Goal: Communication & Community: Ask a question

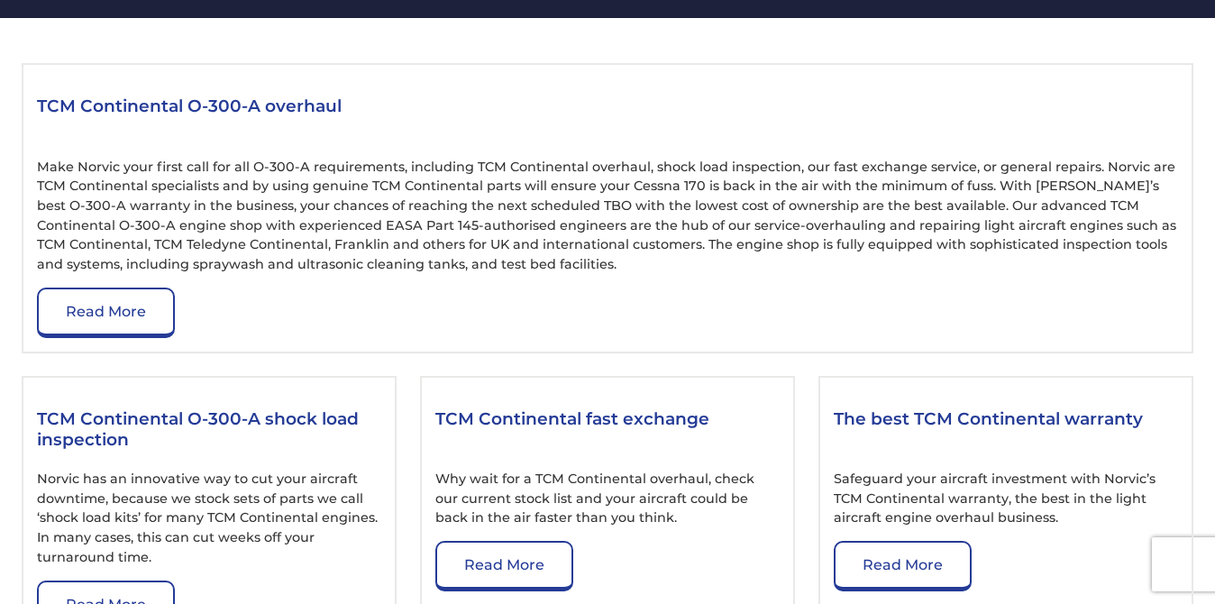
scroll to position [2163, 0]
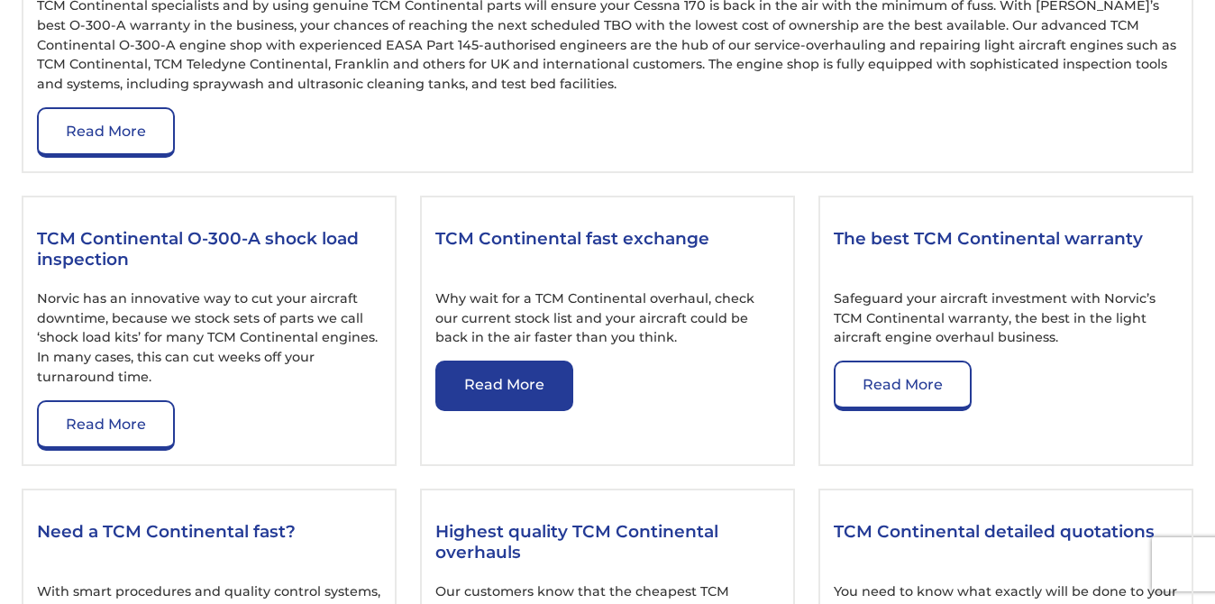
click at [519, 385] on link "Read More" at bounding box center [504, 385] width 138 height 50
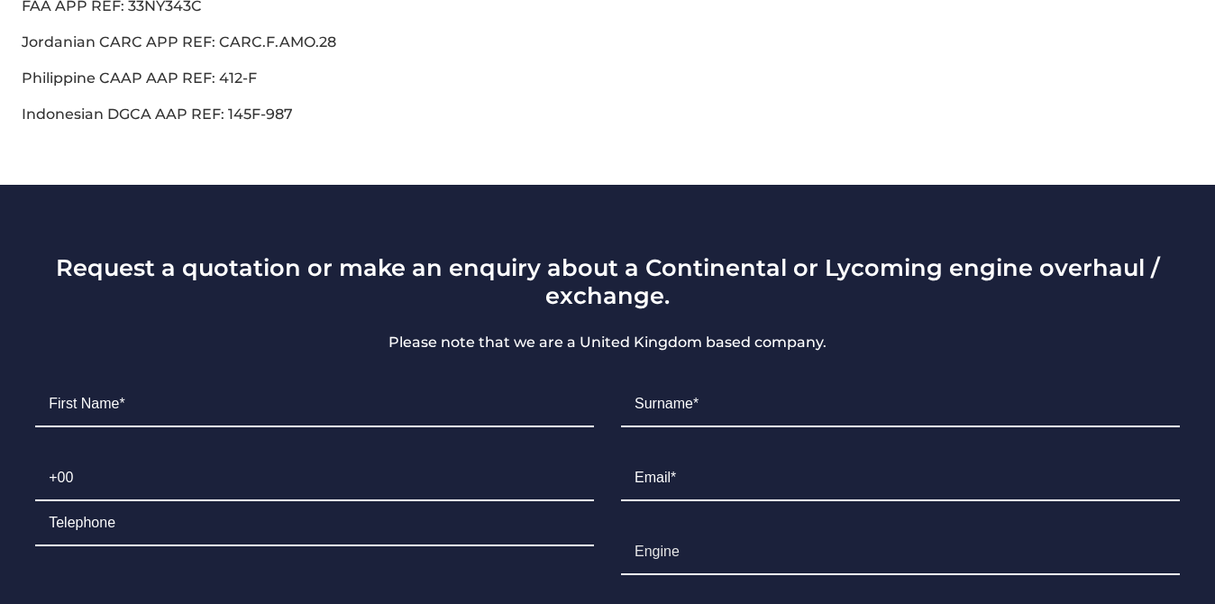
scroll to position [1081, 0]
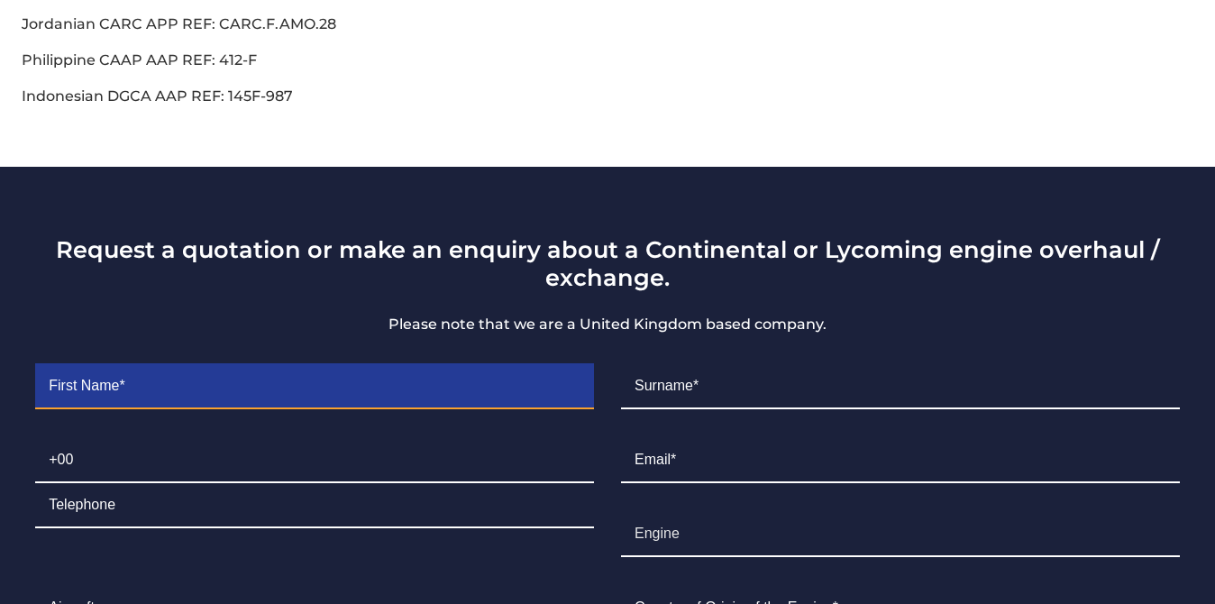
click at [242, 368] on input "Contact form" at bounding box center [314, 386] width 559 height 45
type input "Ken"
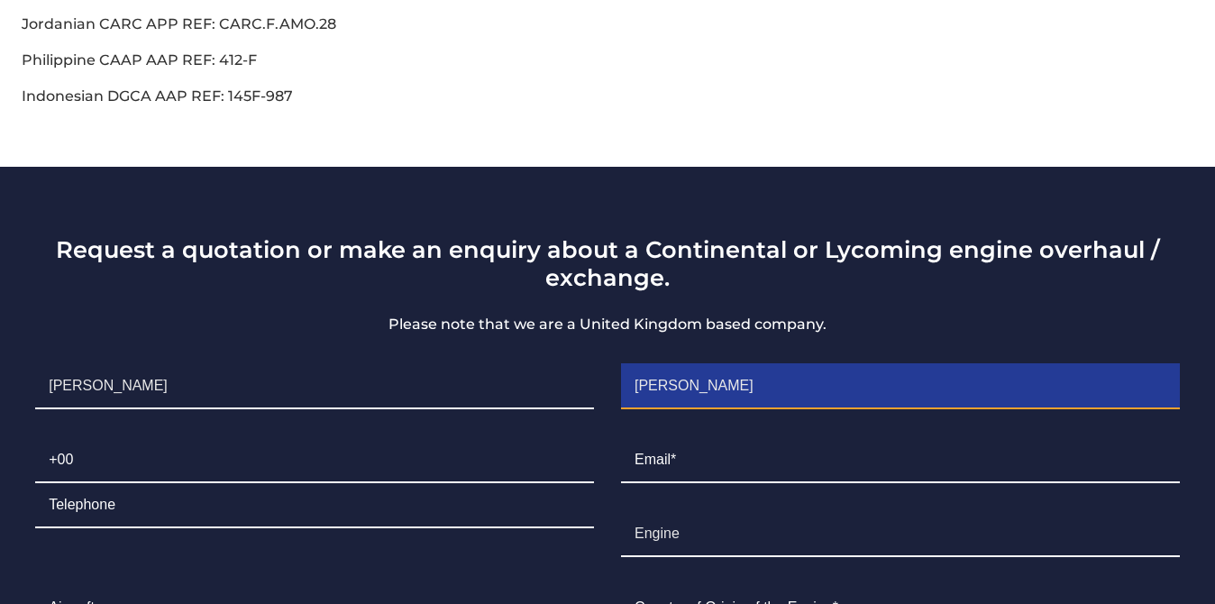
type input "Mackey"
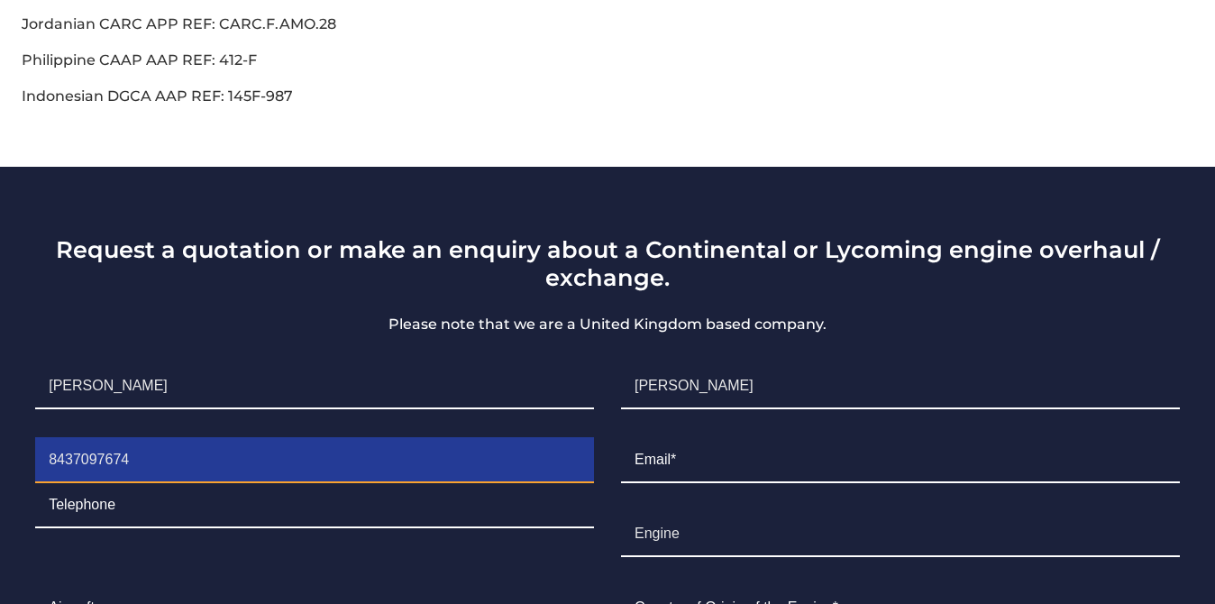
type input "8437097674"
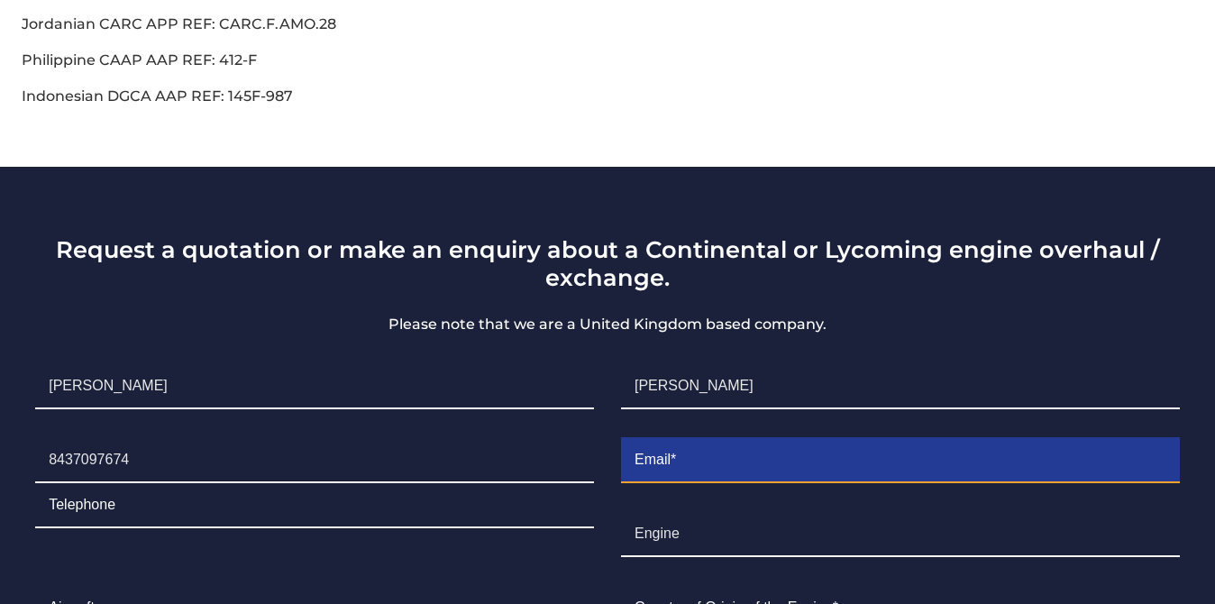
drag, startPoint x: 700, startPoint y: 452, endPoint x: 764, endPoint y: 422, distance: 70.9
click at [701, 452] on input "Contact form" at bounding box center [900, 460] width 559 height 45
type input "gralingsc@aol.com"
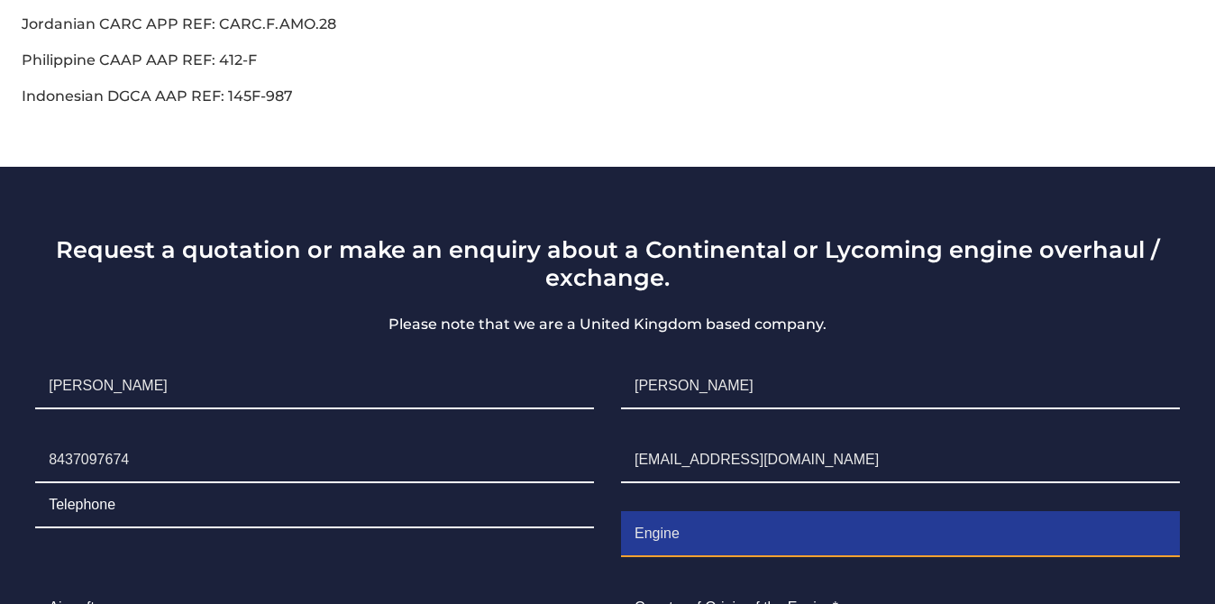
click at [689, 519] on input "Engine" at bounding box center [900, 534] width 559 height 45
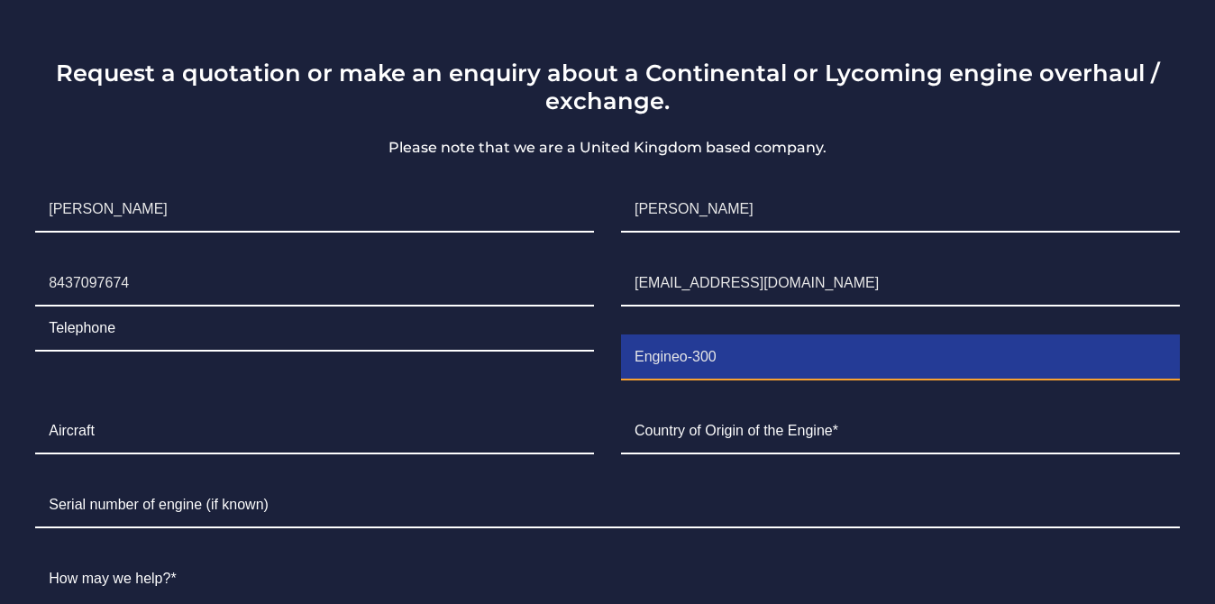
scroll to position [1262, 0]
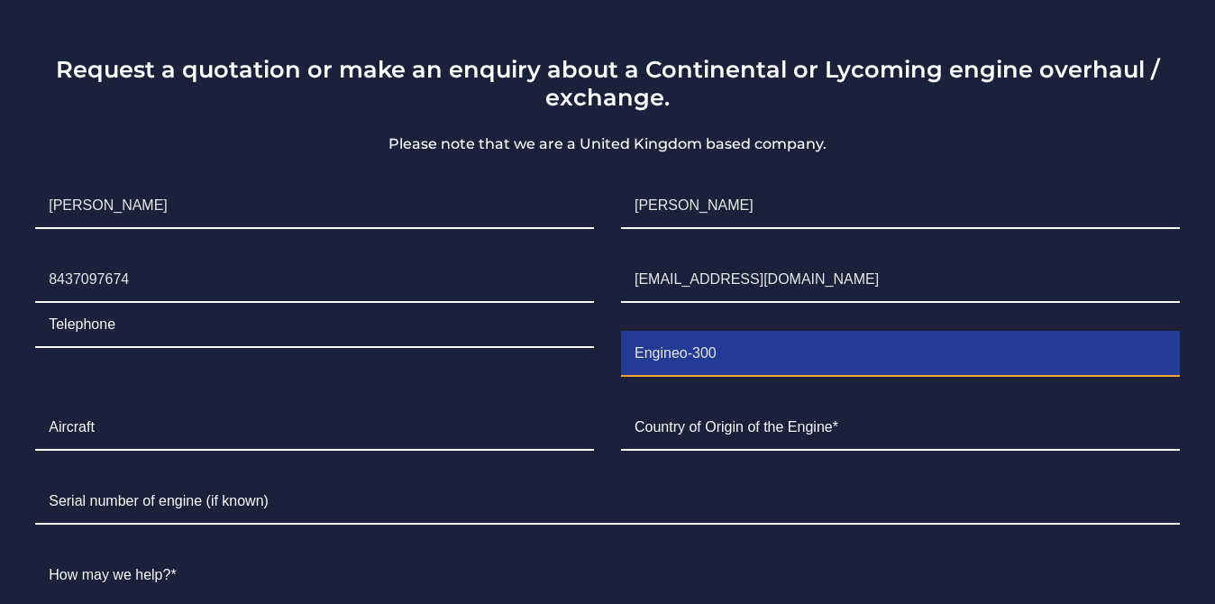
type input "Engineo-300"
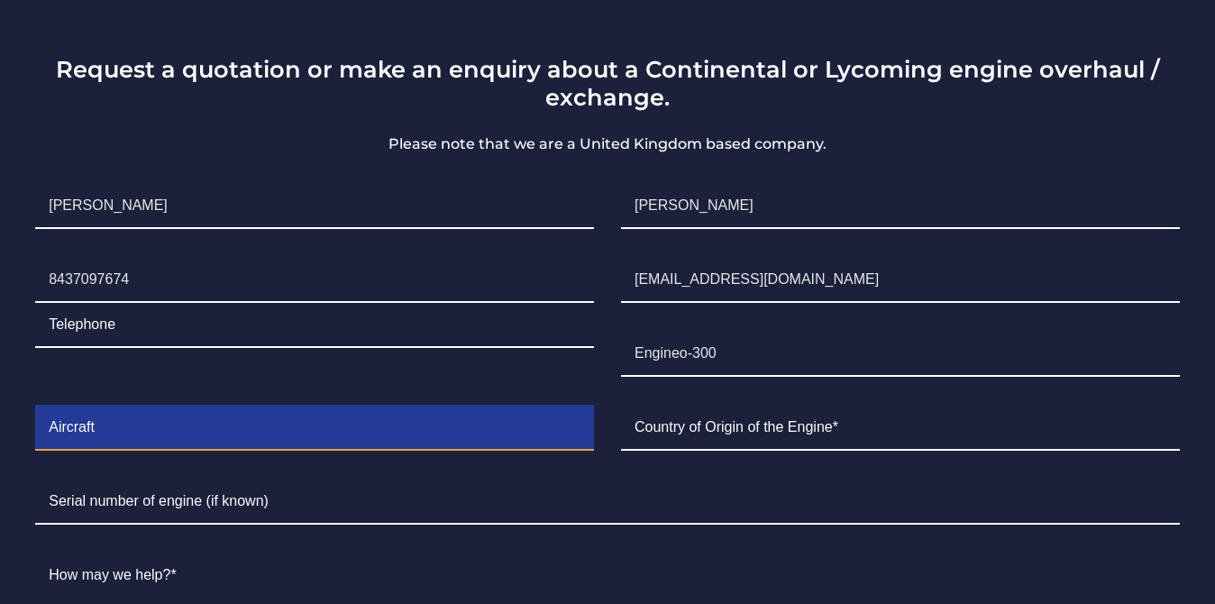
click at [354, 413] on input "Contact form" at bounding box center [314, 428] width 559 height 45
type input "1"
type input "Cessna 172"
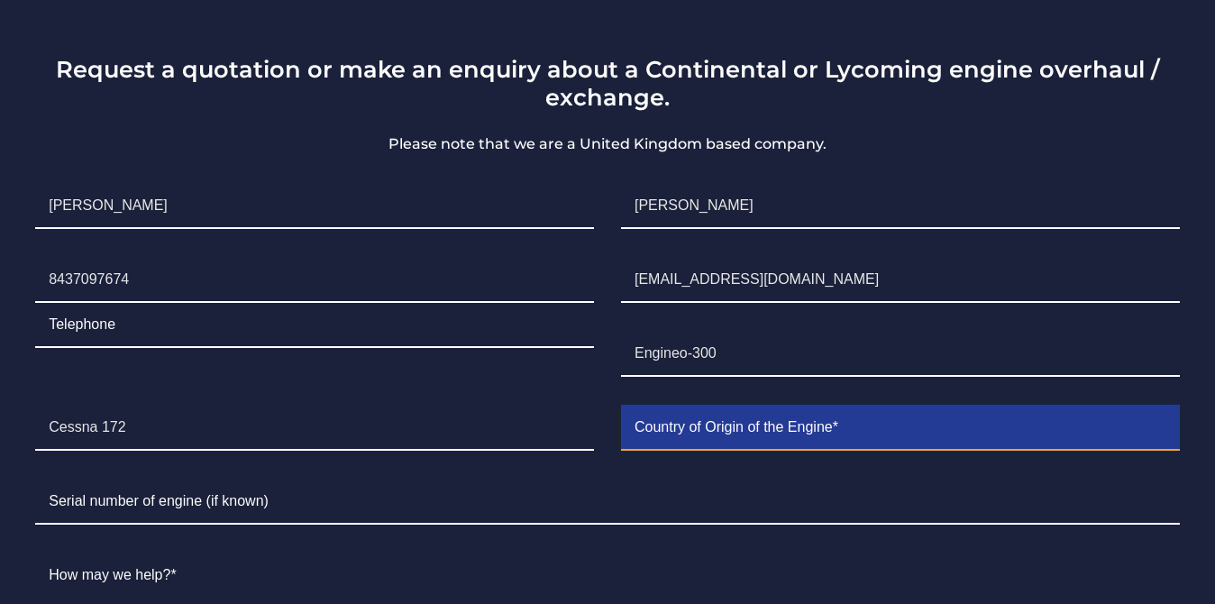
click at [711, 413] on input "Contact form" at bounding box center [900, 428] width 559 height 45
type input "USA"
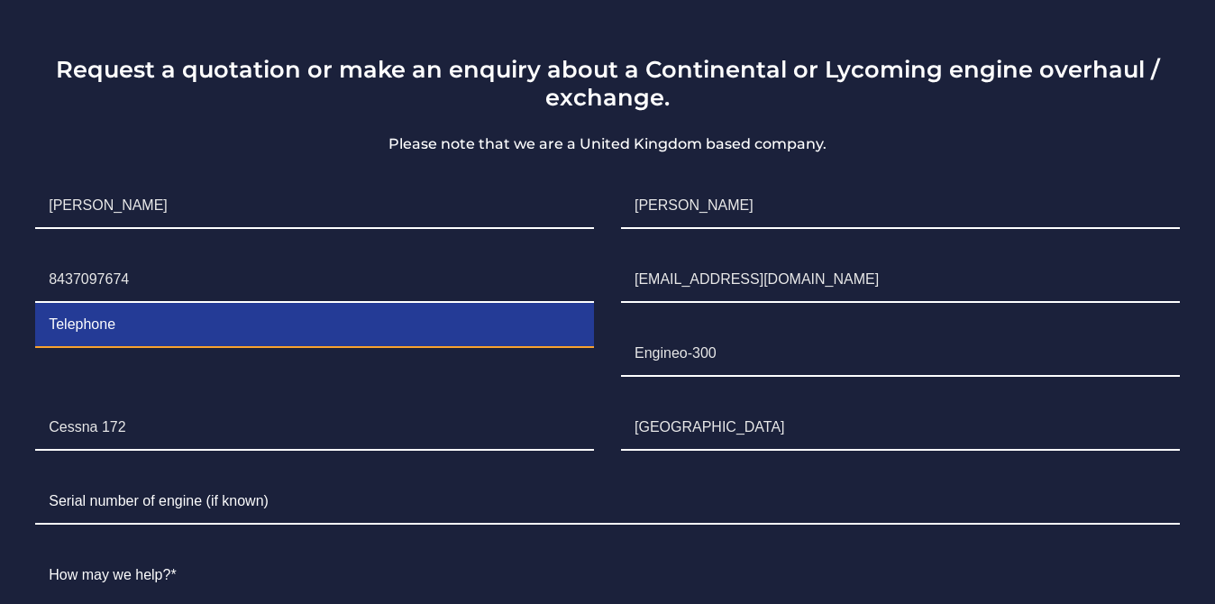
click at [167, 305] on input "Contact form" at bounding box center [314, 325] width 559 height 45
type input "843-709-7674"
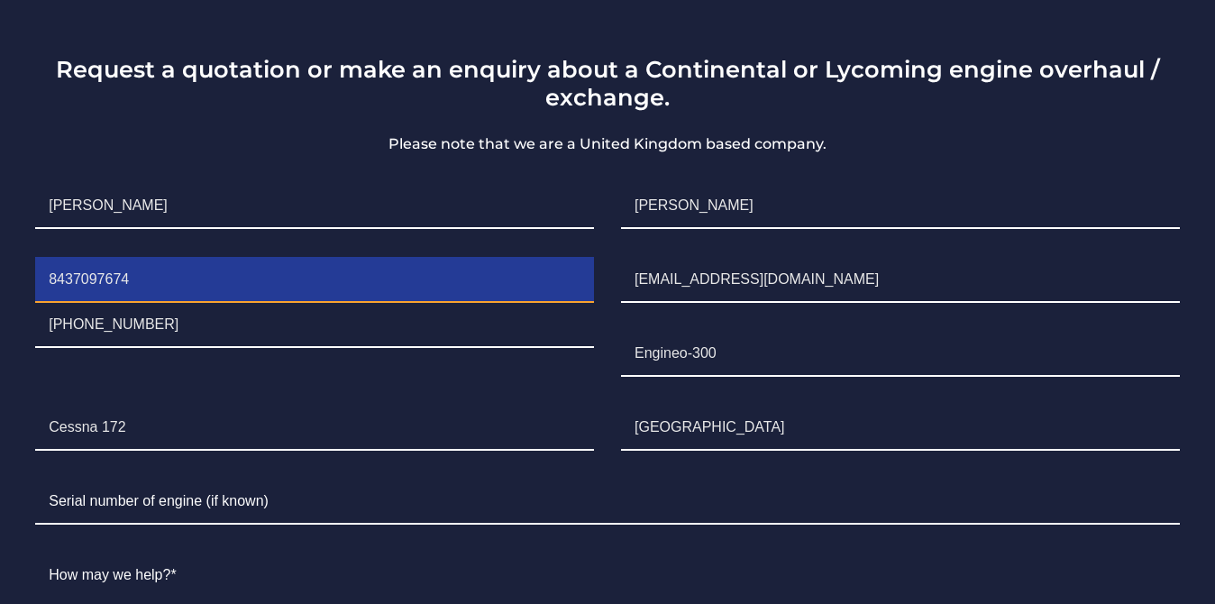
drag, startPoint x: 160, startPoint y: 257, endPoint x: 32, endPoint y: 256, distance: 128.0
click at [32, 256] on li "Telephone 8437097674 843-709-7674" at bounding box center [315, 302] width 586 height 119
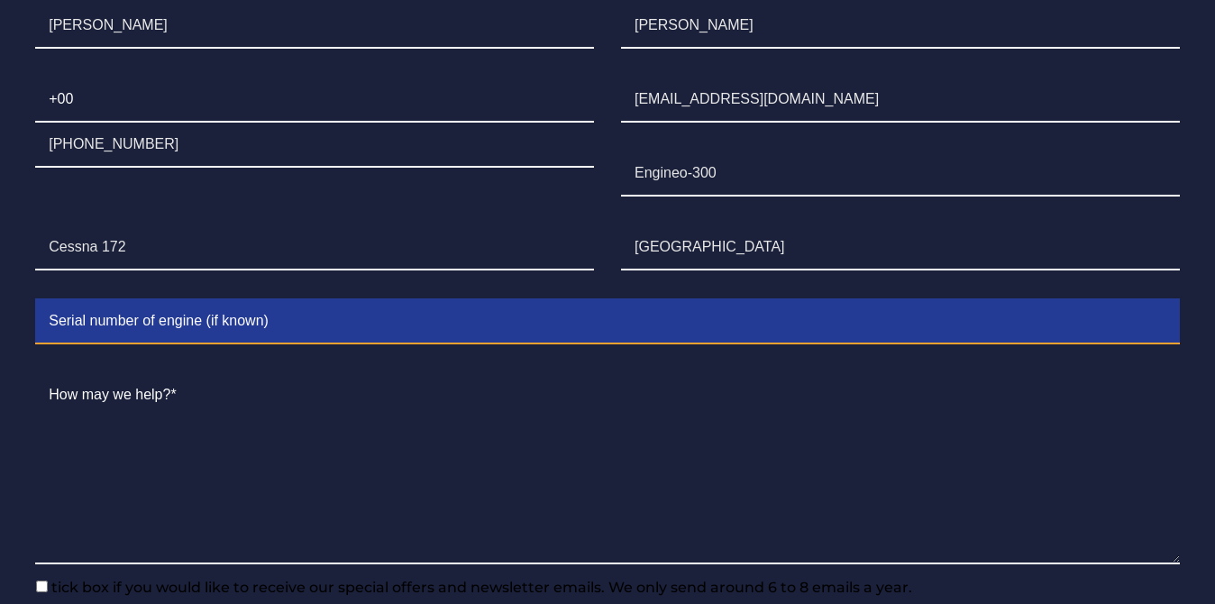
click at [390, 299] on input "Contact form" at bounding box center [607, 321] width 1145 height 45
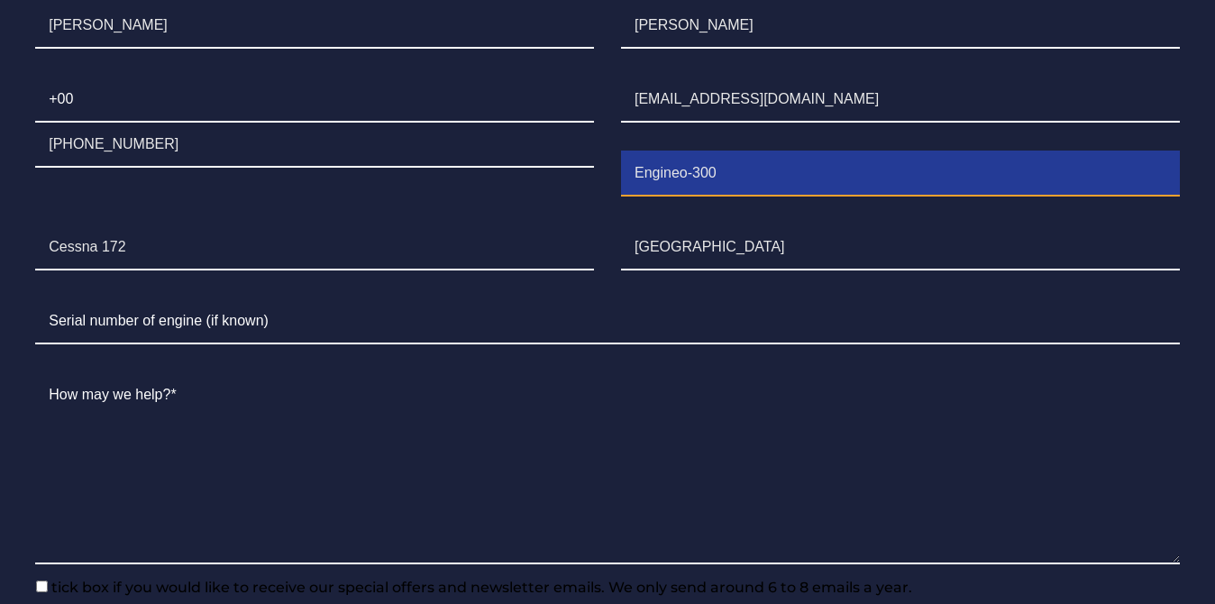
click at [717, 158] on input "Engineo-300" at bounding box center [900, 173] width 559 height 45
type input "Engineo-300A"
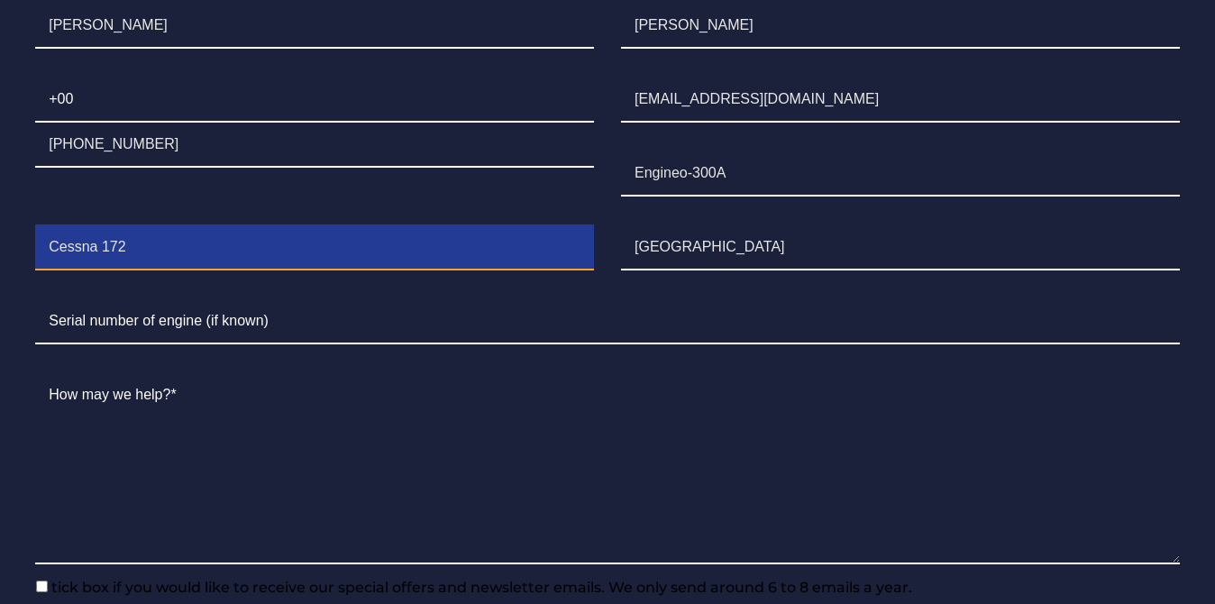
click at [148, 225] on input "Cessna 172" at bounding box center [314, 247] width 559 height 45
click at [50, 225] on input "Cessna 172" at bounding box center [314, 247] width 559 height 45
type input "1957 Cessna 172"
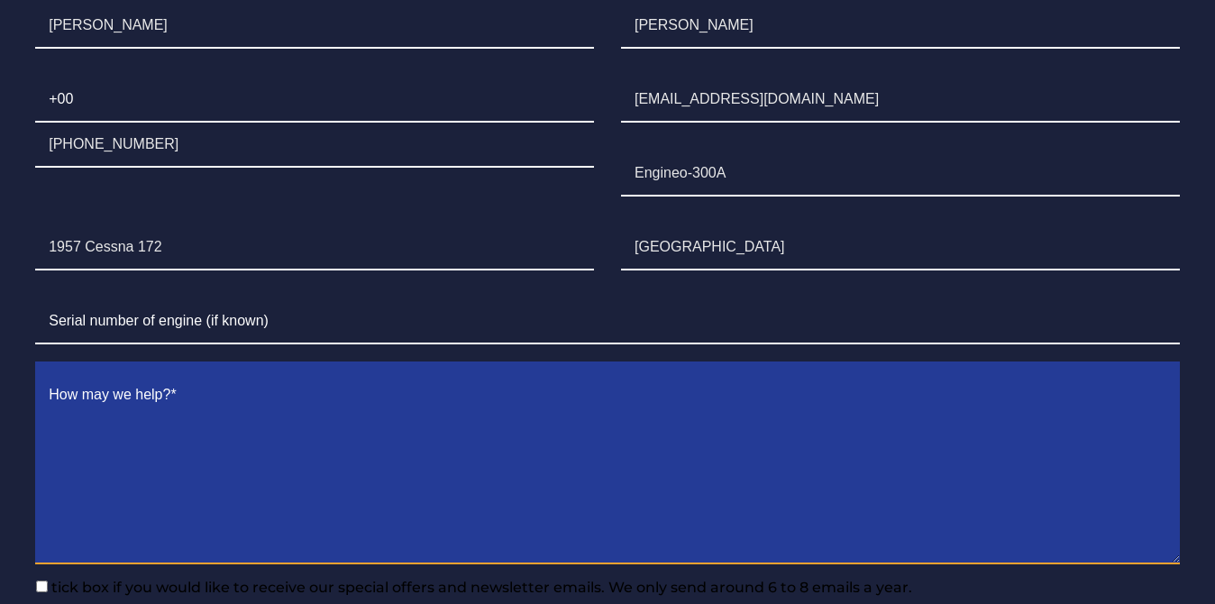
click at [244, 373] on textarea "Contact form" at bounding box center [607, 468] width 1145 height 191
click at [264, 377] on textarea "Contact form" at bounding box center [607, 468] width 1145 height 191
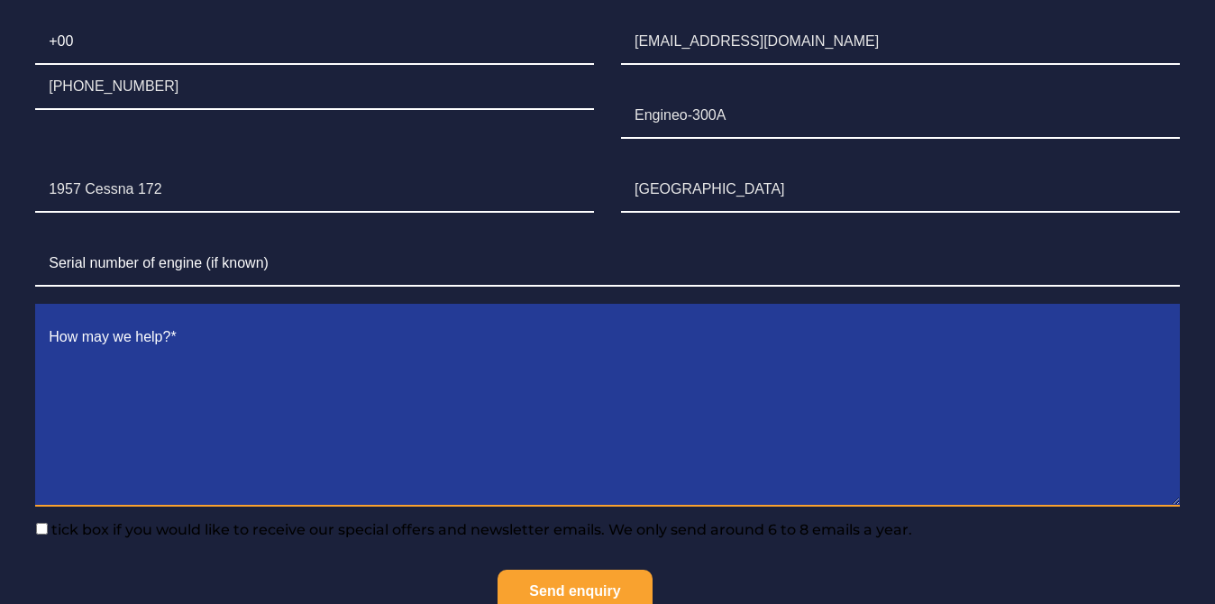
scroll to position [1532, 0]
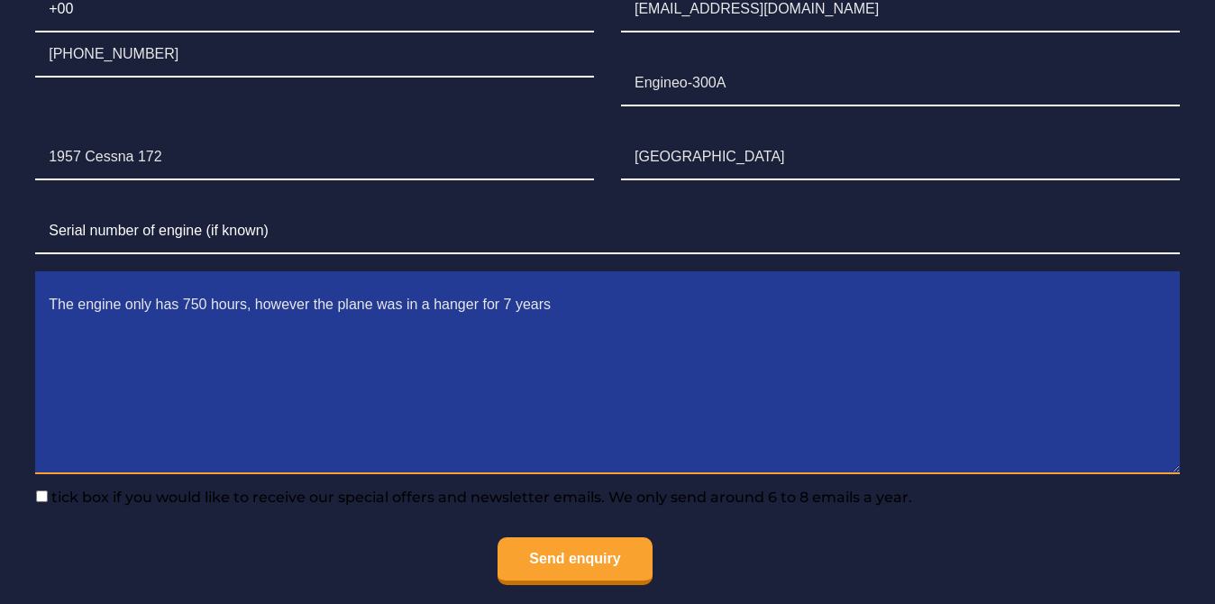
click at [435, 283] on textarea "The engine only has 750 hours, however the plane was in a hanger for 7 years" at bounding box center [607, 378] width 1145 height 191
drag, startPoint x: 430, startPoint y: 283, endPoint x: 422, endPoint y: 287, distance: 9.3
click at [422, 287] on textarea "The engine only has 750 hours, however the plane was in a hanger for 7 years" at bounding box center [607, 378] width 1145 height 191
click at [429, 285] on textarea "The engine only has 750 hours, however the plane was in a hanger for 7 years" at bounding box center [607, 378] width 1145 height 191
click at [492, 285] on textarea "The engine only has 750 hours, however the plane was in the hanger for 7 years" at bounding box center [607, 378] width 1145 height 191
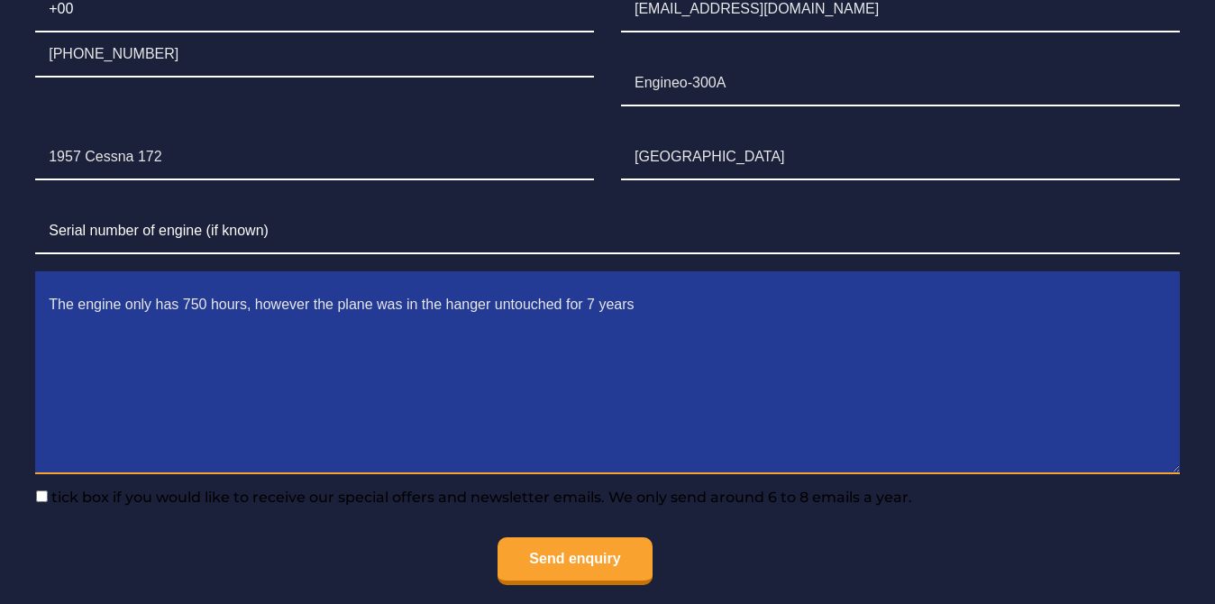
drag, startPoint x: 635, startPoint y: 282, endPoint x: 762, endPoint y: 296, distance: 126.9
click at [636, 283] on textarea "The engine only has 750 hours, however the plane was in the hanger untouched fo…" at bounding box center [607, 378] width 1145 height 191
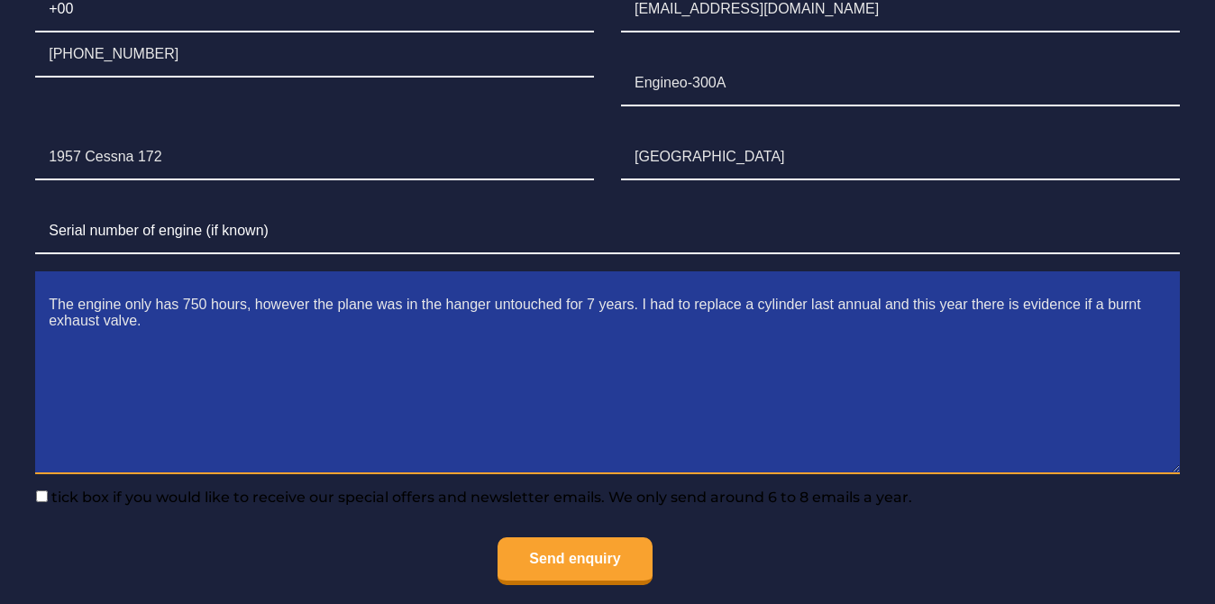
click at [151, 297] on textarea "The engine only has 750 hours, however the plane was in the hanger untouched fo…" at bounding box center [607, 378] width 1145 height 191
click at [256, 308] on textarea "The engine only has 750 hours, however the plane was in the hanger untouched fo…" at bounding box center [607, 378] width 1145 height 191
drag, startPoint x: 1093, startPoint y: 283, endPoint x: 1084, endPoint y: 291, distance: 12.1
click at [1084, 291] on textarea "The engine only has 750 hours, however the plane was in the hanger untouched fo…" at bounding box center [607, 378] width 1145 height 191
drag, startPoint x: 1081, startPoint y: 283, endPoint x: 1095, endPoint y: 287, distance: 14.0
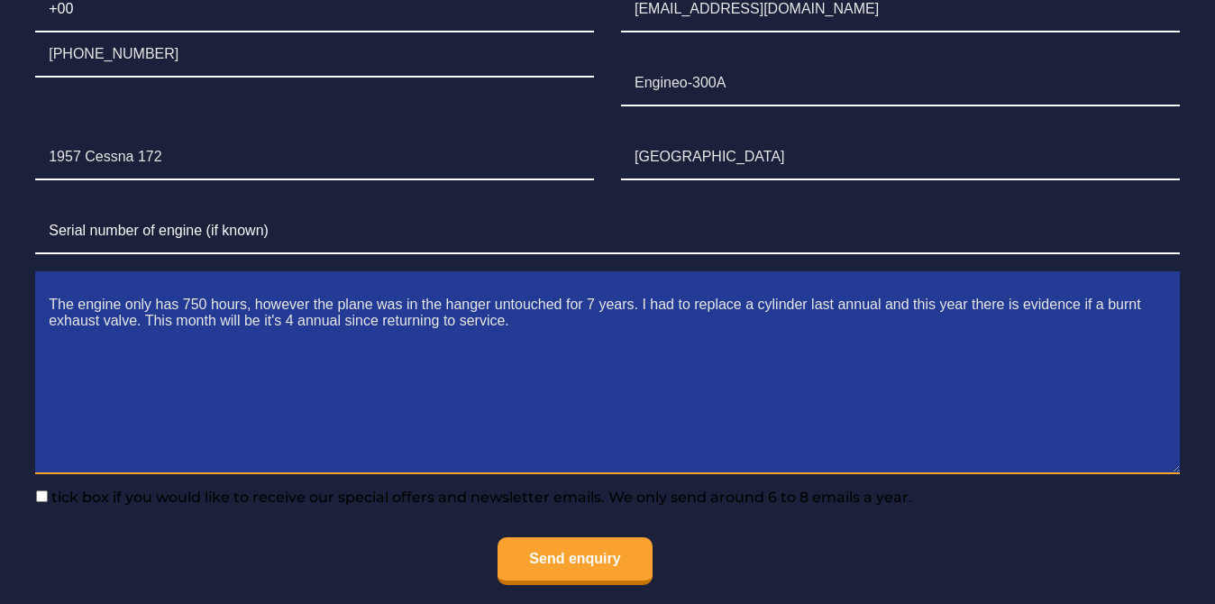
click at [1096, 286] on textarea "The engine only has 750 hours, however the plane was in the hanger untouched fo…" at bounding box center [607, 378] width 1145 height 191
click at [1081, 283] on textarea "The engine only has 750 hours, however the plane was in the hanger untouched fo…" at bounding box center [607, 378] width 1145 height 191
drag, startPoint x: 516, startPoint y: 299, endPoint x: 573, endPoint y: 311, distance: 58.0
click at [516, 301] on textarea "The engine only has 750 hours, however the plane was in the hanger untouched fo…" at bounding box center [607, 378] width 1145 height 191
click at [883, 284] on textarea "The engine only has 750 hours, however the plane was in the hanger untouched fo…" at bounding box center [607, 378] width 1145 height 191
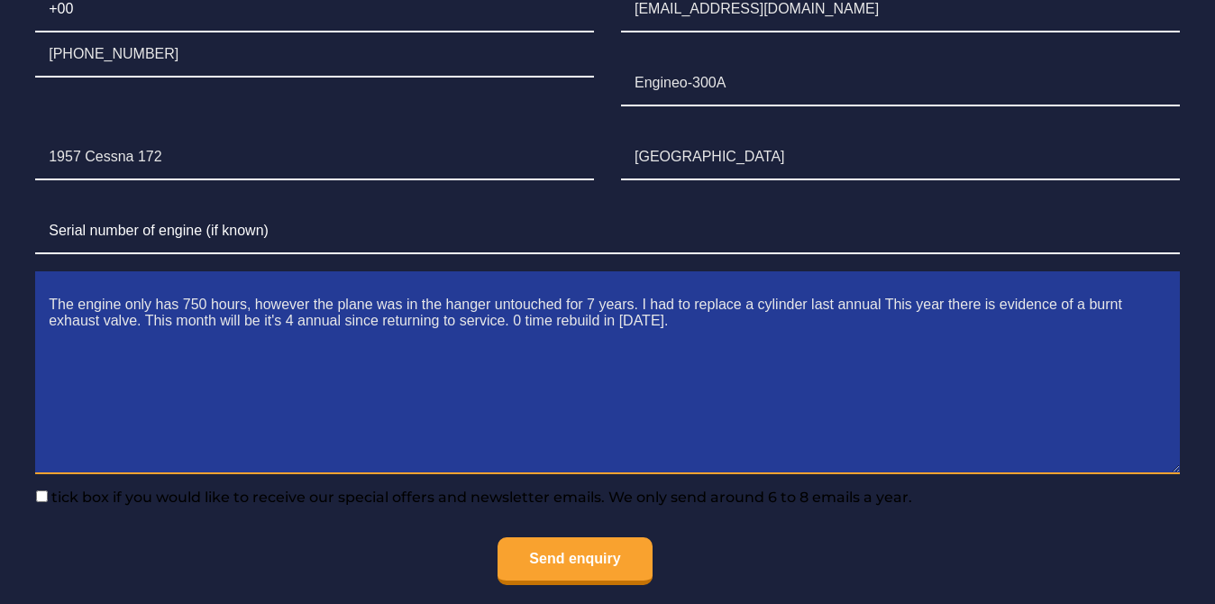
click at [661, 301] on textarea "The engine only has 750 hours, however the plane was in the hanger untouched fo…" at bounding box center [607, 378] width 1145 height 191
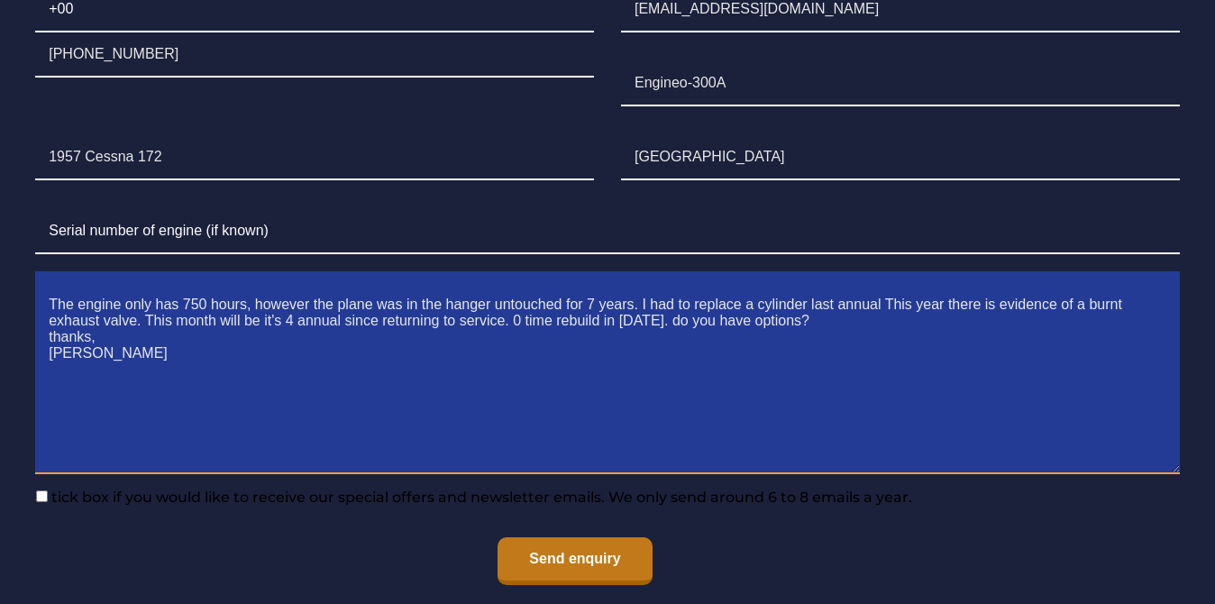
type textarea "The engine only has 750 hours, however the plane was in the hanger untouched fo…"
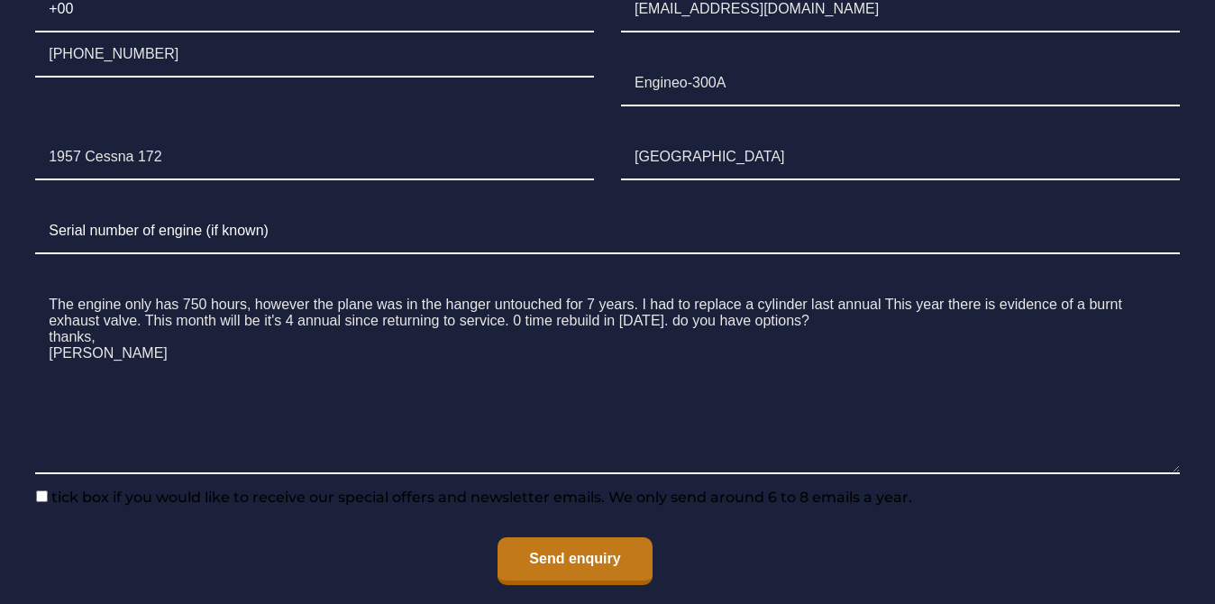
click at [575, 541] on input "Send enquiry" at bounding box center [574, 561] width 154 height 48
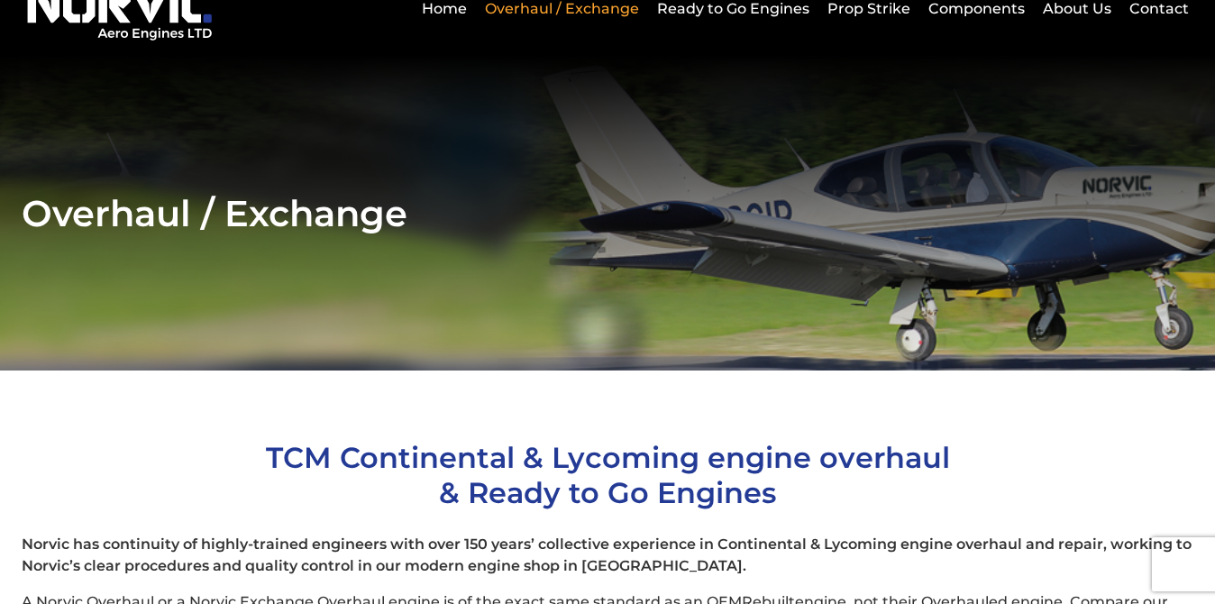
scroll to position [0, 0]
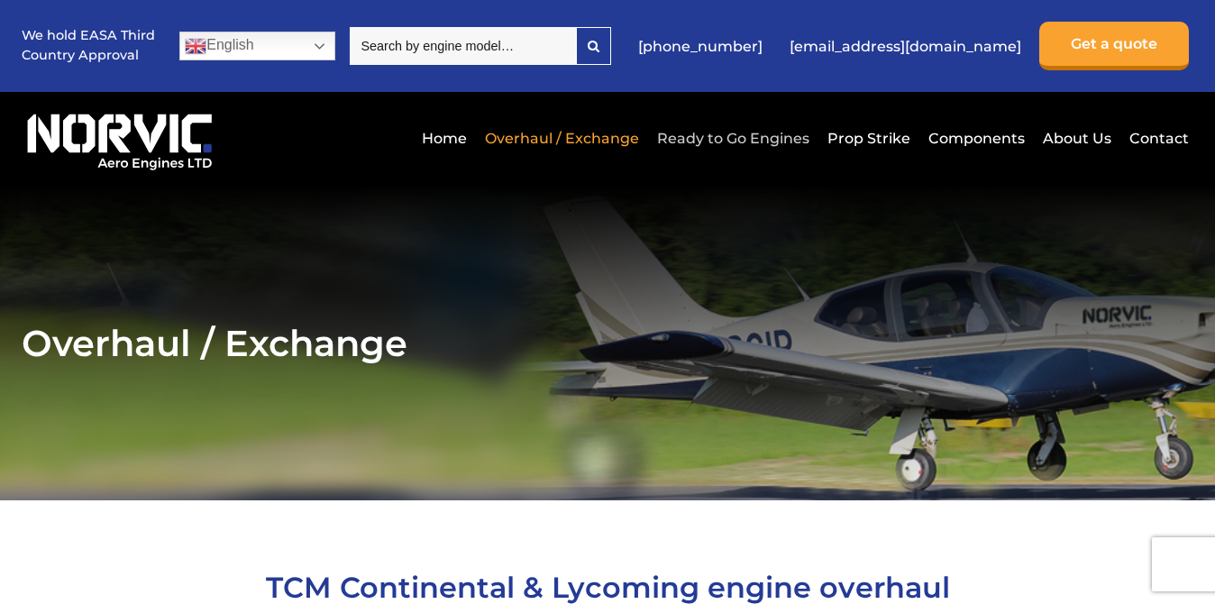
click at [737, 139] on link "Ready to Go Engines" at bounding box center [733, 138] width 161 height 44
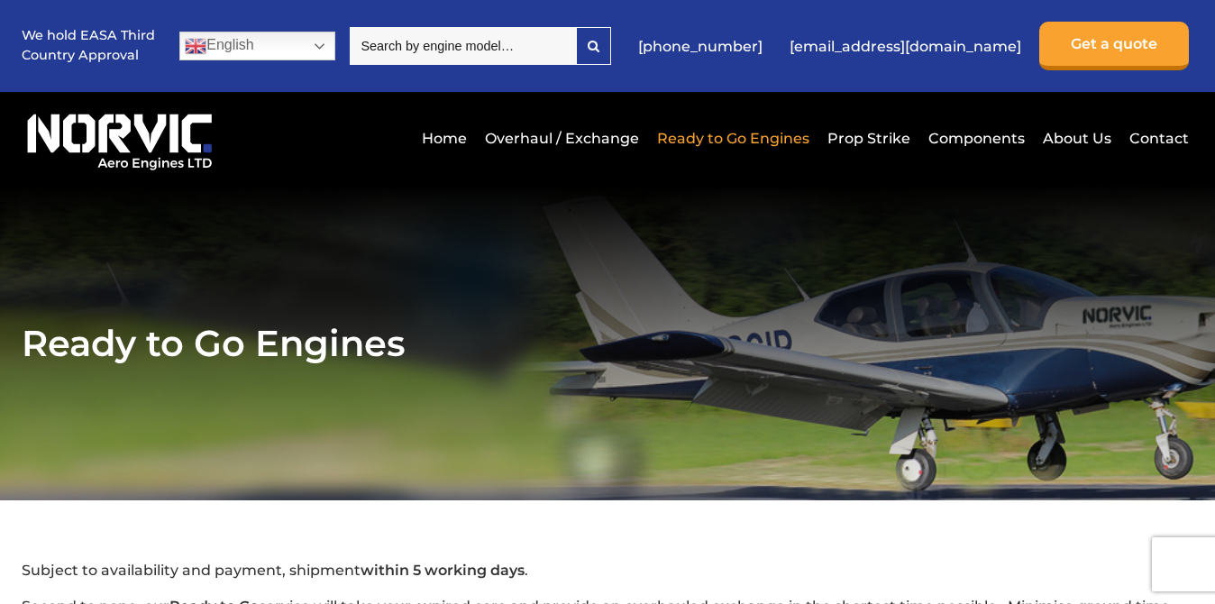
drag, startPoint x: 469, startPoint y: 41, endPoint x: 493, endPoint y: 45, distance: 24.6
click at [469, 42] on input "search" at bounding box center [463, 46] width 226 height 38
type input "300-a"
click at [599, 40] on icon at bounding box center [594, 46] width 12 height 13
